Goal: Task Accomplishment & Management: Manage account settings

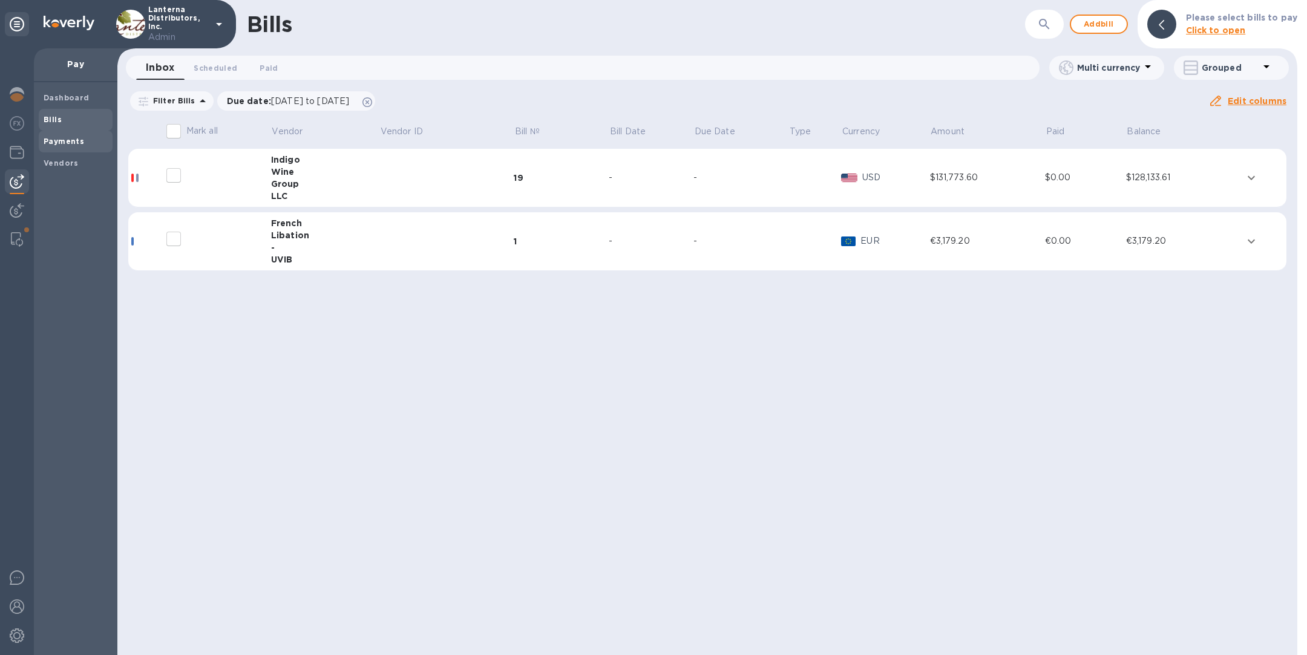
click at [82, 139] on span "Payments" at bounding box center [76, 142] width 64 height 12
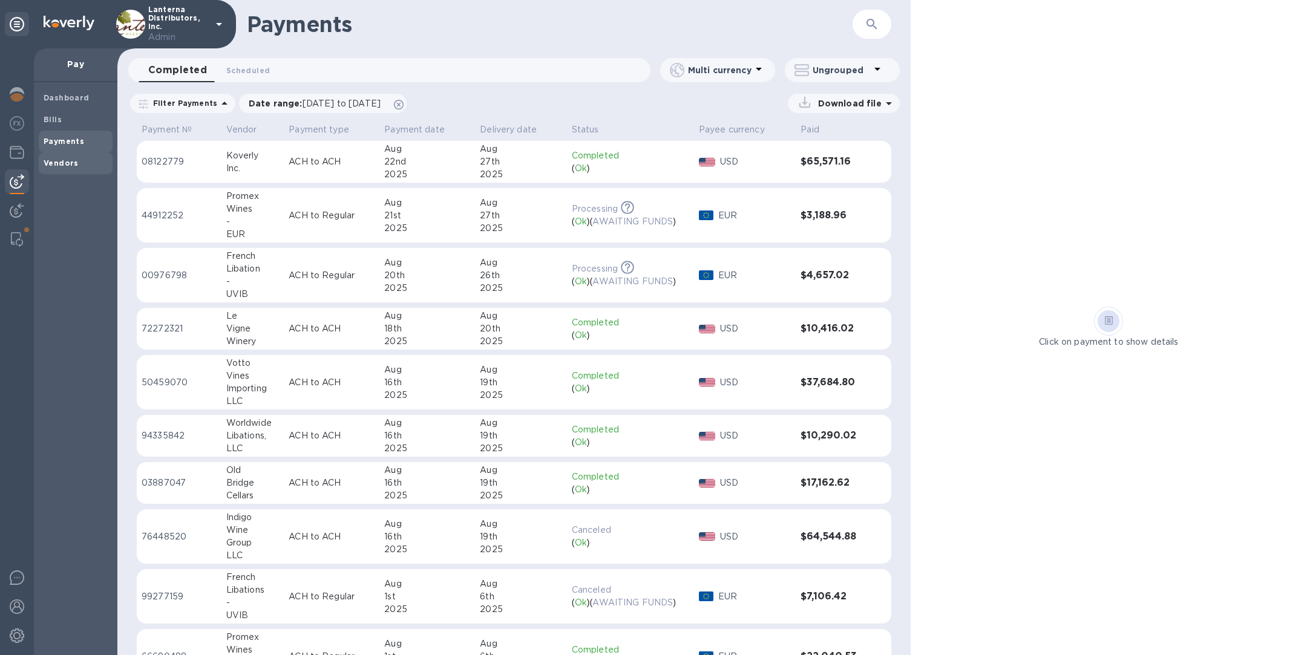
click at [63, 159] on b "Vendors" at bounding box center [61, 163] width 35 height 9
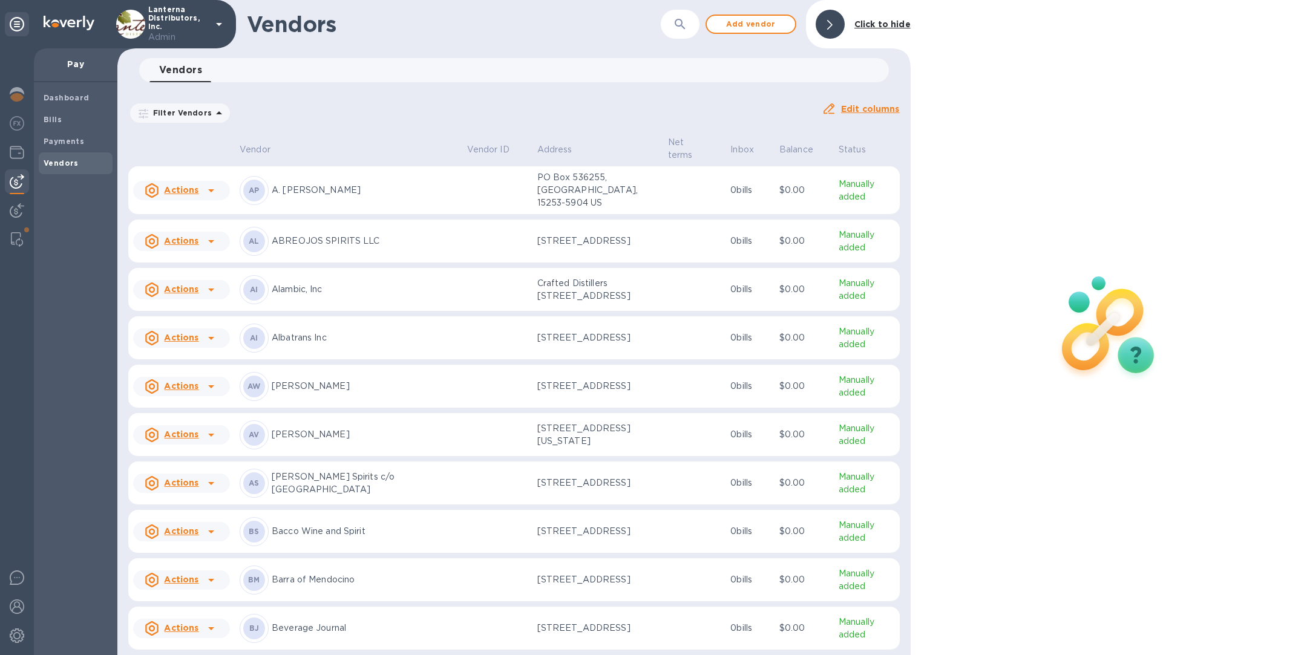
click at [680, 27] on icon "button" at bounding box center [680, 24] width 15 height 15
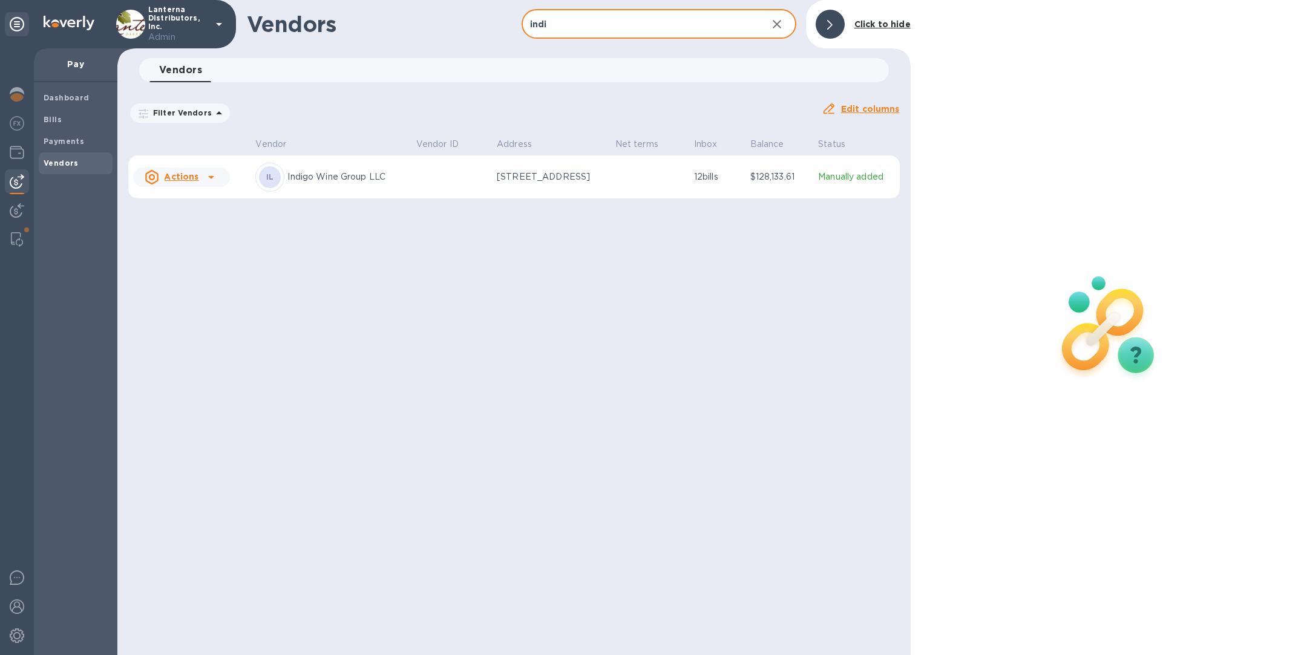
type input "indi"
click at [360, 197] on td "IL Indigo Wine Group LLC" at bounding box center [331, 178] width 160 height 44
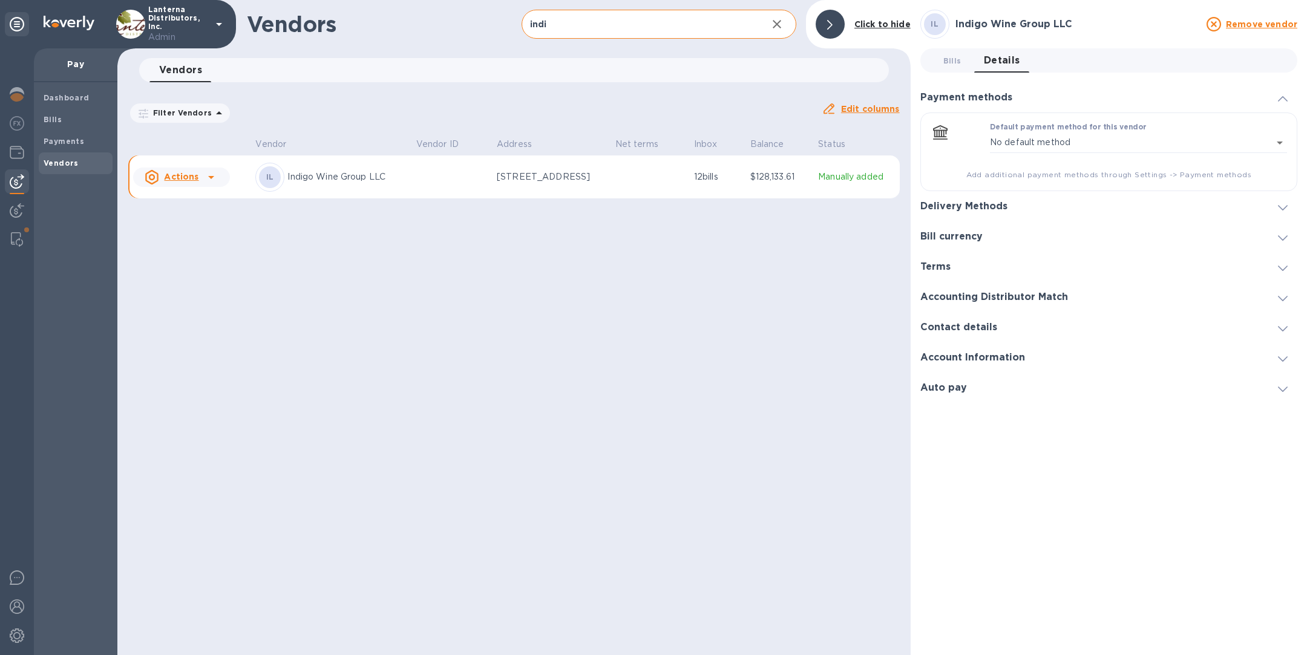
click at [1003, 200] on div "Delivery Methods" at bounding box center [1108, 206] width 377 height 30
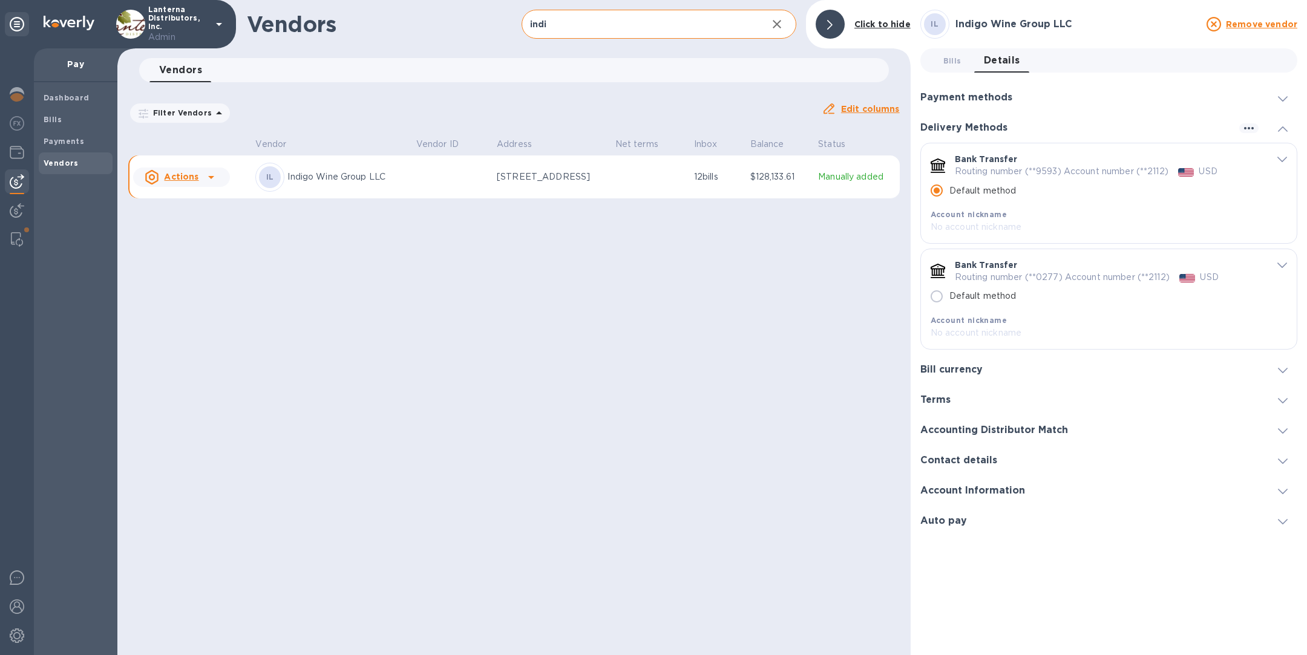
click at [936, 299] on input "Default method" at bounding box center [936, 296] width 25 height 25
radio input "false"
radio input "true"
click at [1279, 158] on icon "default-method" at bounding box center [1282, 159] width 10 height 5
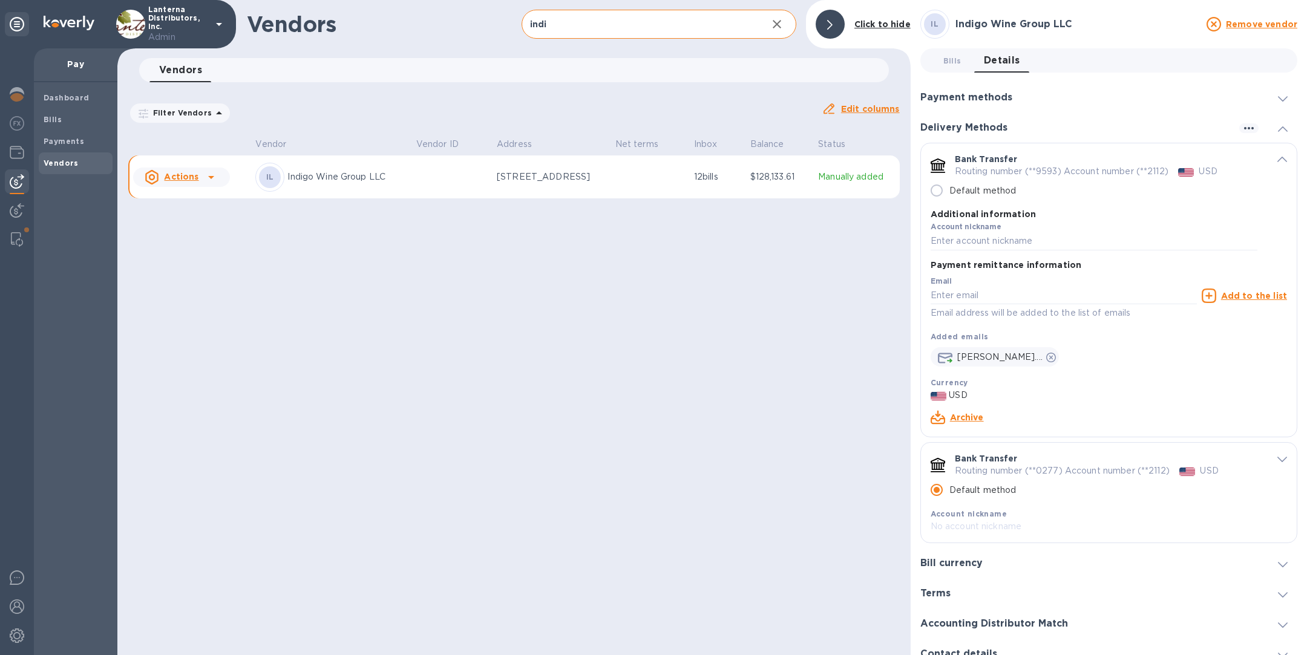
click at [961, 420] on link "Archive" at bounding box center [967, 418] width 34 height 10
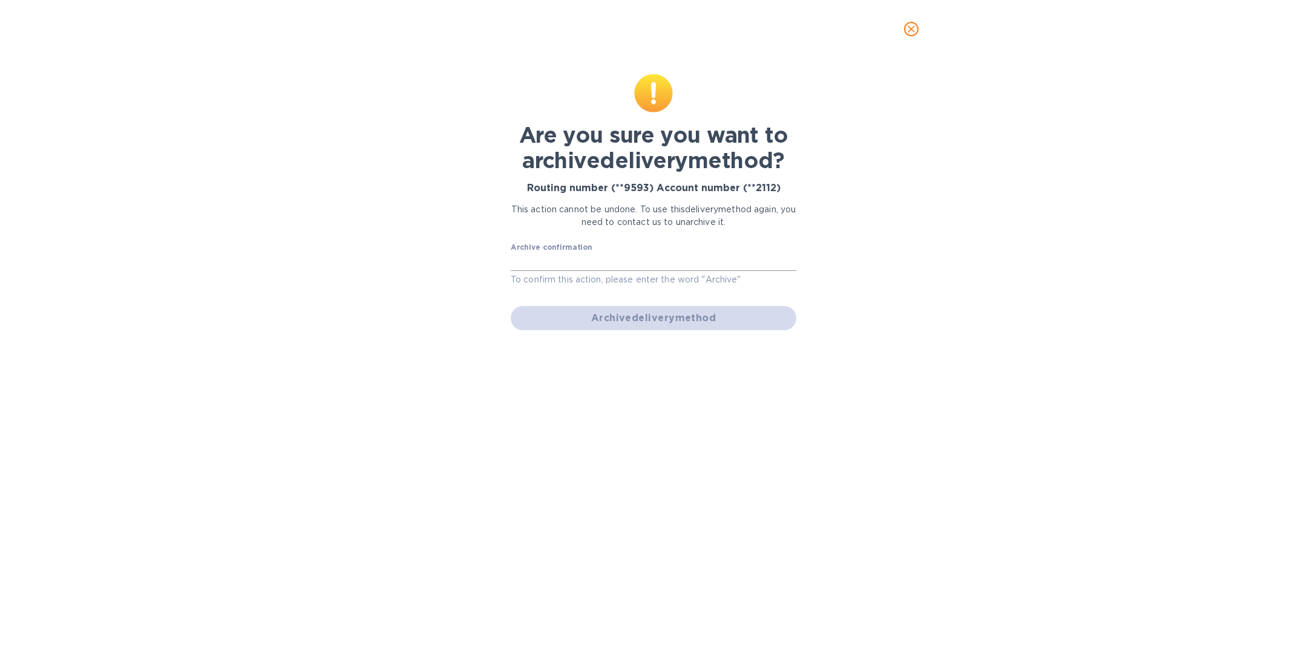
click at [663, 265] on input "text" at bounding box center [654, 262] width 286 height 18
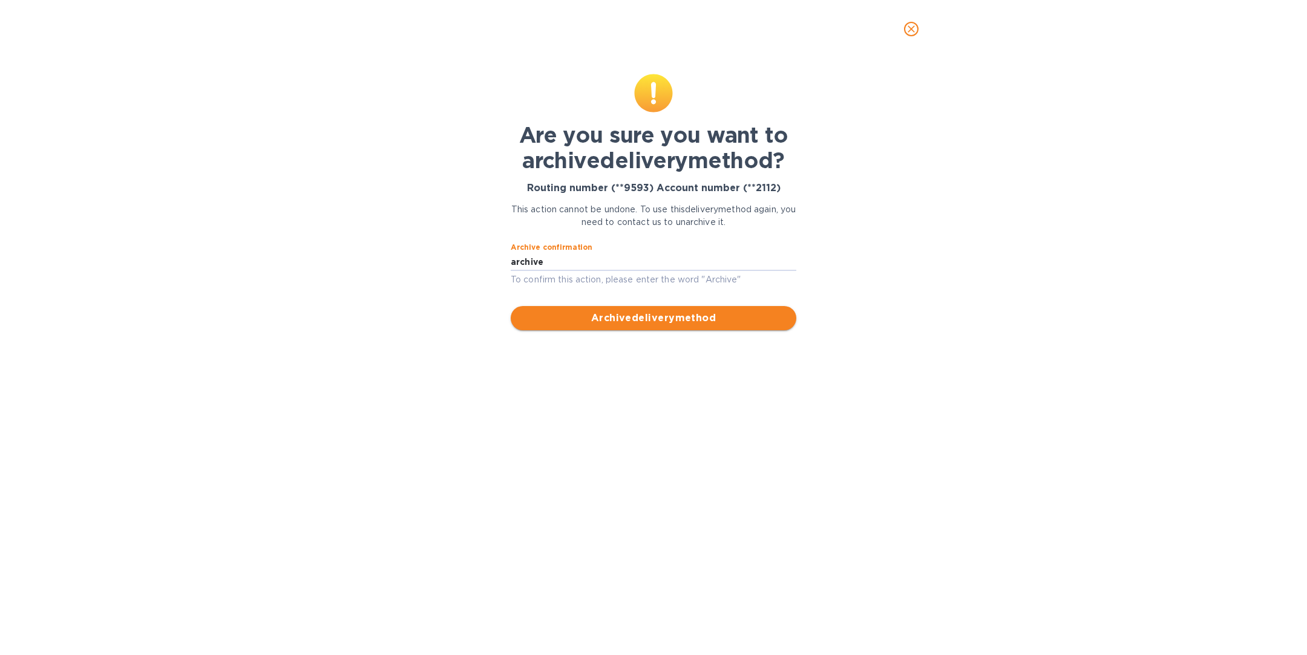
type input "archive"
click at [679, 323] on span "Archive delivery method" at bounding box center [653, 318] width 266 height 15
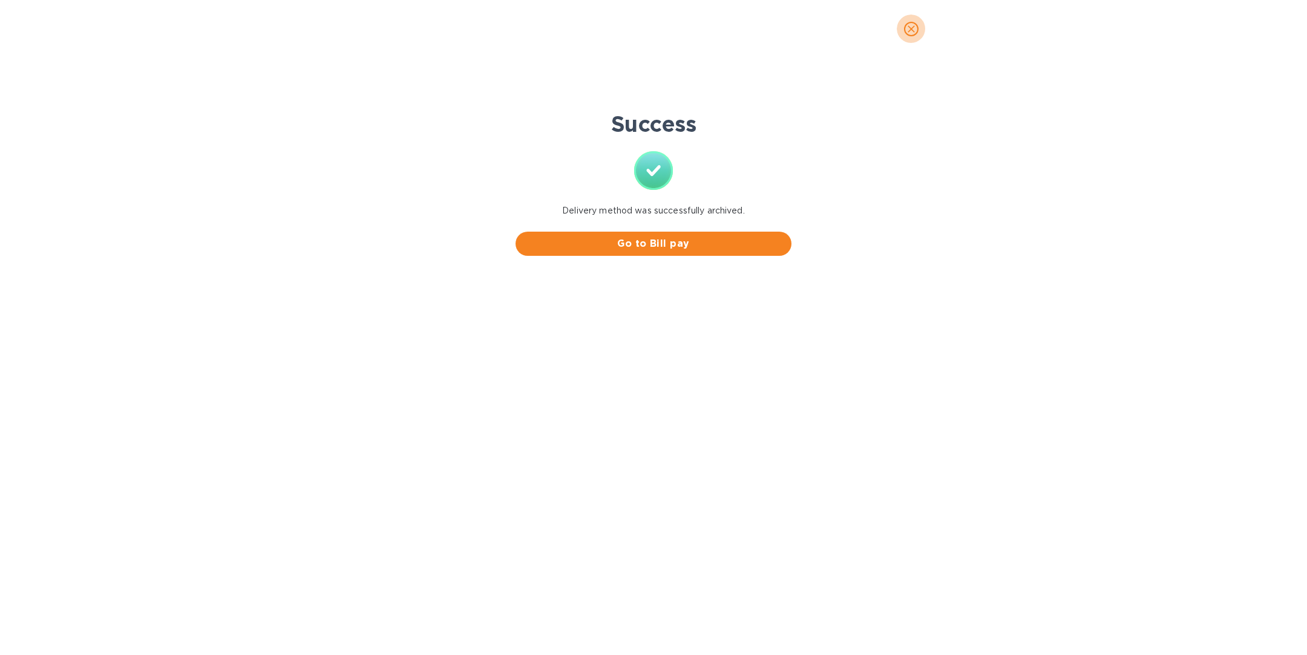
click at [909, 27] on icon "close" at bounding box center [911, 28] width 7 height 7
